Goal: Find specific page/section

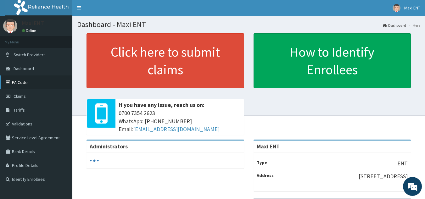
click at [20, 80] on link "PA Code" at bounding box center [36, 83] width 72 height 14
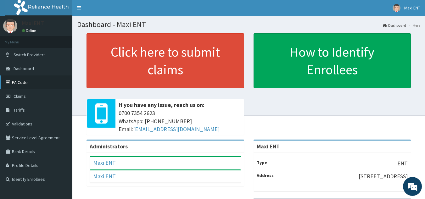
click at [26, 81] on link "PA Code" at bounding box center [36, 83] width 72 height 14
